Goal: Task Accomplishment & Management: Manage account settings

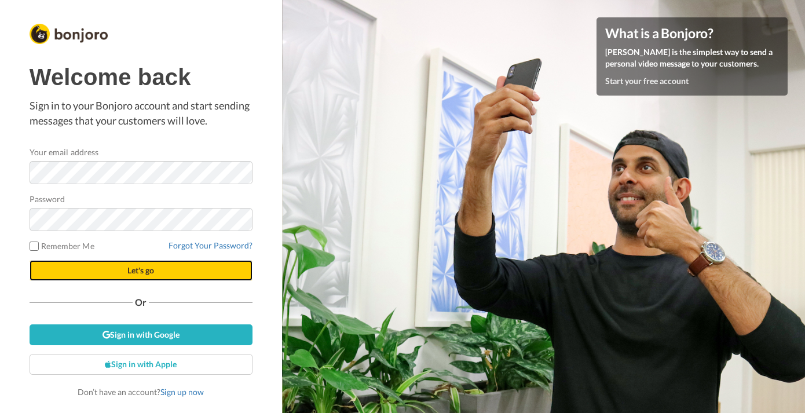
click at [121, 276] on button "Let's go" at bounding box center [141, 270] width 223 height 21
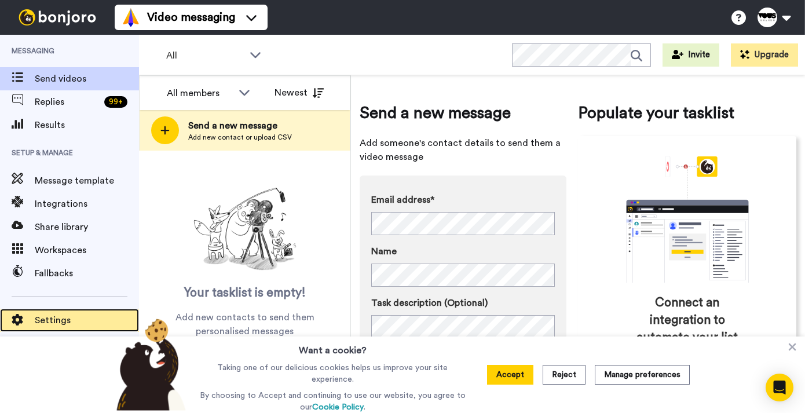
click at [49, 315] on span "Settings" at bounding box center [87, 320] width 104 height 14
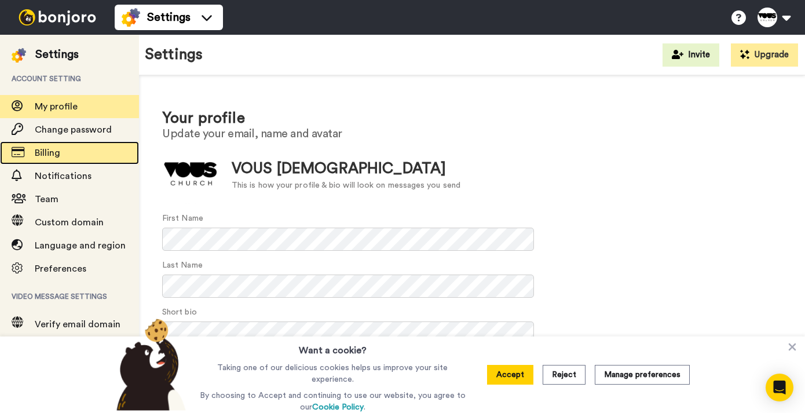
click at [62, 151] on span "Billing" at bounding box center [87, 153] width 104 height 14
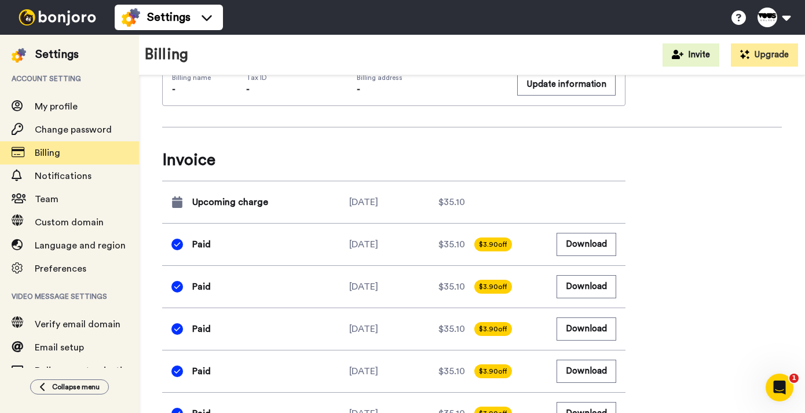
scroll to position [465, 0]
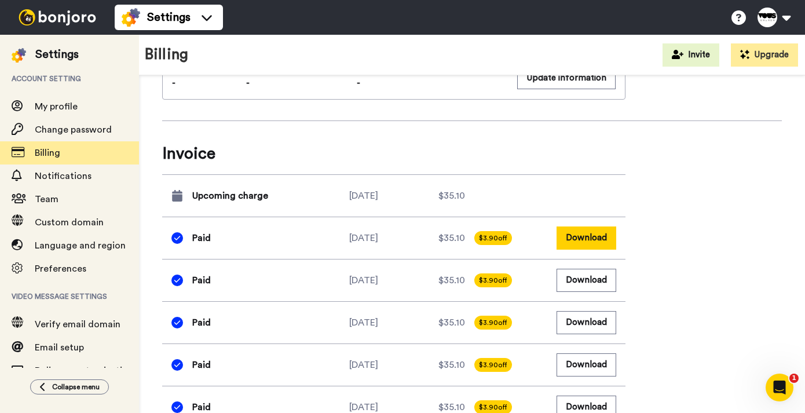
click at [585, 226] on button "Download" at bounding box center [586, 237] width 60 height 23
